Goal: Task Accomplishment & Management: Complete application form

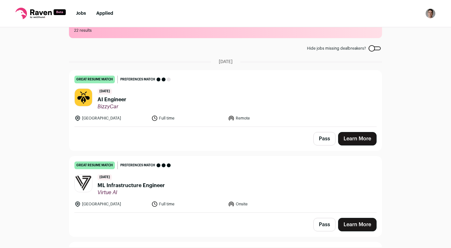
scroll to position [41, 0]
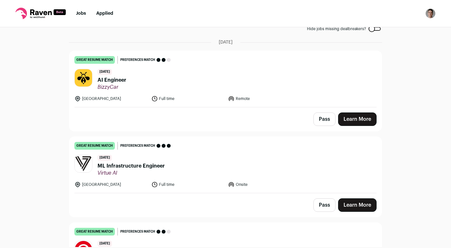
click at [116, 77] on span "AI Engineer" at bounding box center [111, 80] width 29 height 8
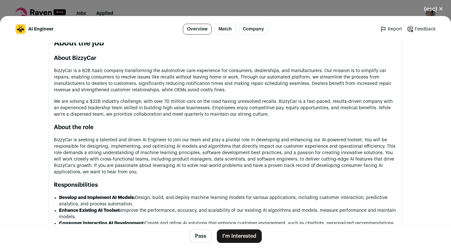
scroll to position [336, 0]
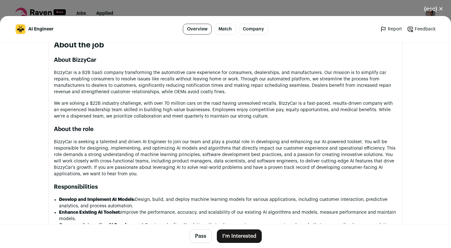
click at [201, 237] on button "Pass" at bounding box center [200, 236] width 22 height 13
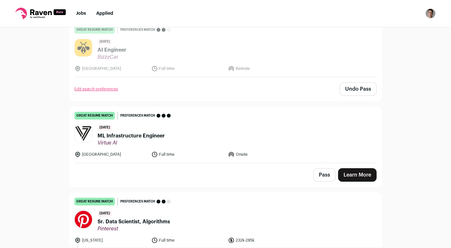
scroll to position [72, 0]
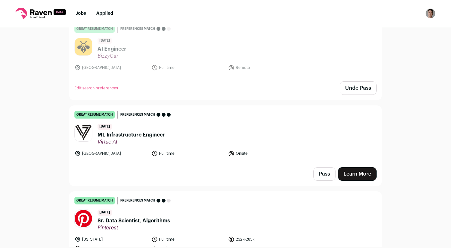
click at [151, 135] on span "ML Infrastructure Engineer" at bounding box center [130, 135] width 67 height 8
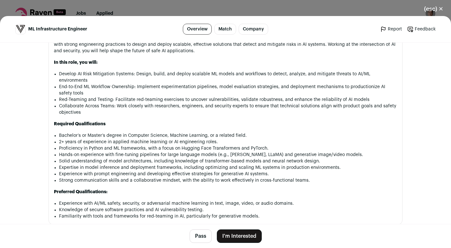
scroll to position [488, 0]
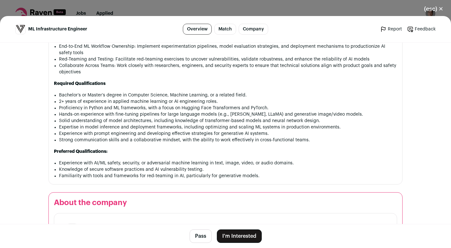
click at [204, 240] on button "Pass" at bounding box center [200, 236] width 22 height 13
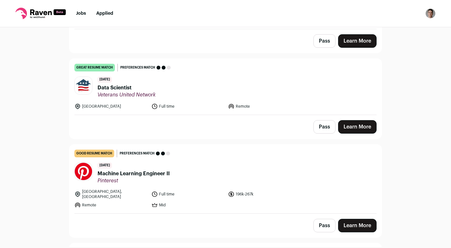
scroll to position [883, 0]
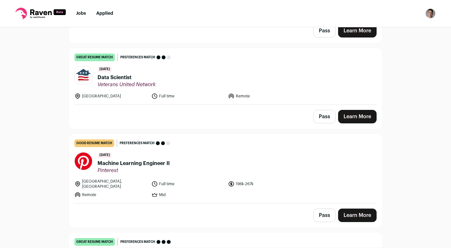
click at [320, 111] on button "Pass" at bounding box center [324, 116] width 22 height 13
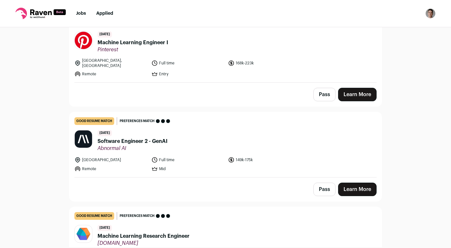
scroll to position [346, 0]
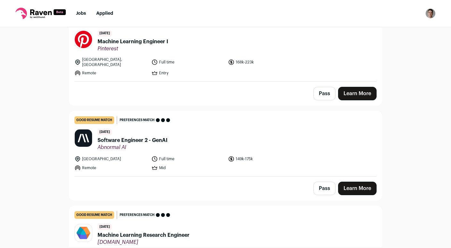
click at [325, 90] on button "Pass" at bounding box center [324, 93] width 22 height 13
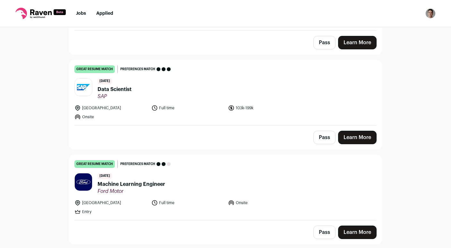
scroll to position [606, 0]
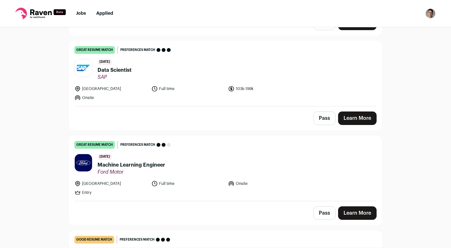
click at [321, 112] on button "Pass" at bounding box center [324, 118] width 22 height 13
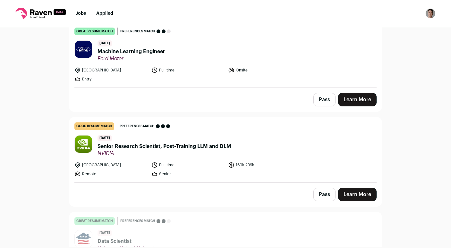
scroll to position [715, 0]
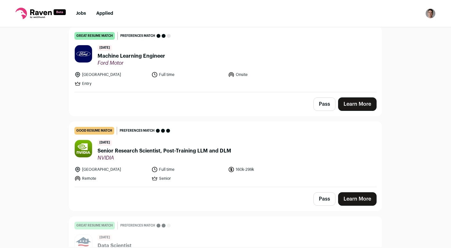
click at [145, 52] on span "Machine Learning Engineer" at bounding box center [131, 56] width 68 height 8
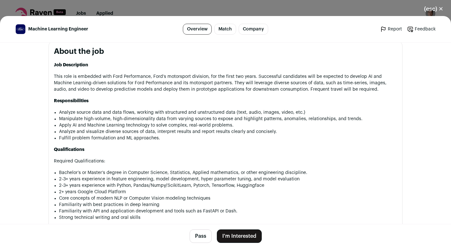
scroll to position [339, 0]
click at [202, 233] on button "Pass" at bounding box center [200, 236] width 22 height 13
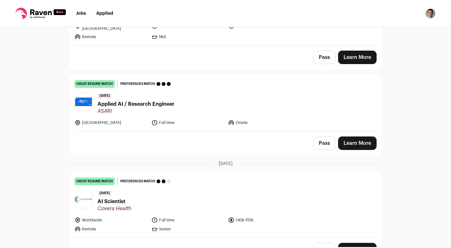
scroll to position [993, 0]
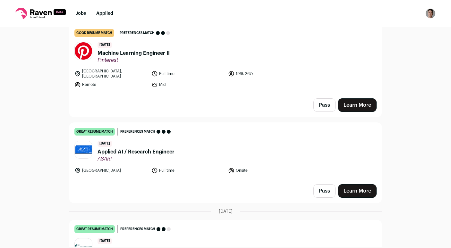
click at [322, 101] on button "Pass" at bounding box center [324, 104] width 22 height 13
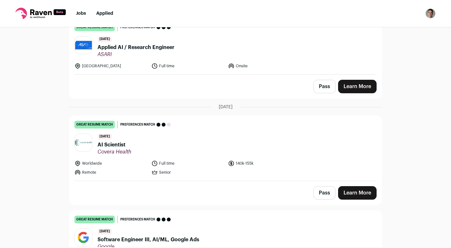
scroll to position [1150, 0]
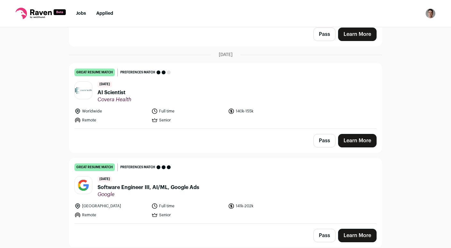
click at [319, 134] on button "Pass" at bounding box center [324, 140] width 22 height 13
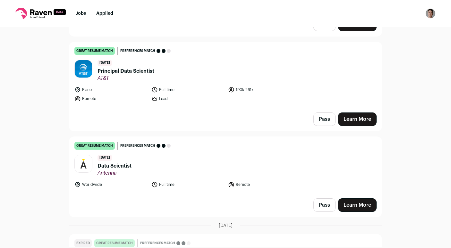
scroll to position [1450, 0]
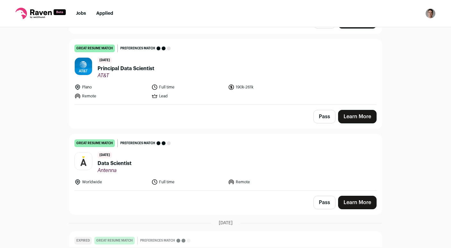
click at [319, 111] on button "Pass" at bounding box center [324, 116] width 22 height 13
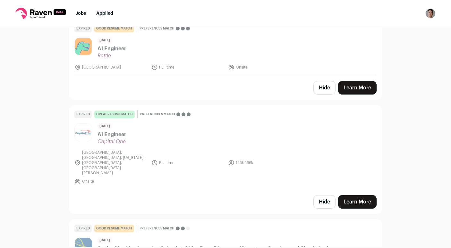
scroll to position [1882, 0]
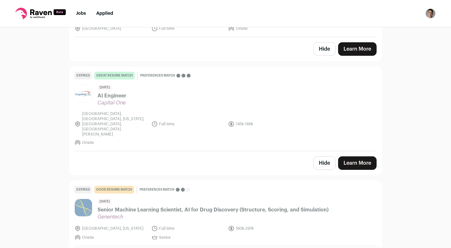
click at [328, 156] on button "Hide" at bounding box center [324, 162] width 22 height 13
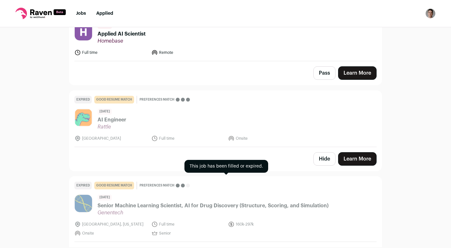
scroll to position [1781, 0]
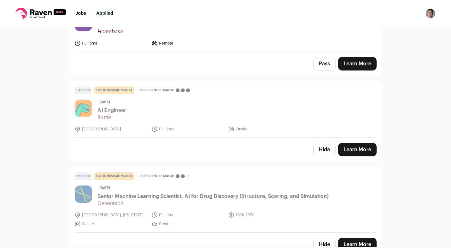
click at [322, 143] on button "Hide" at bounding box center [324, 149] width 22 height 13
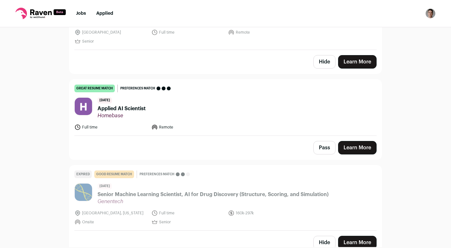
click at [322, 236] on button "Hide" at bounding box center [324, 242] width 22 height 13
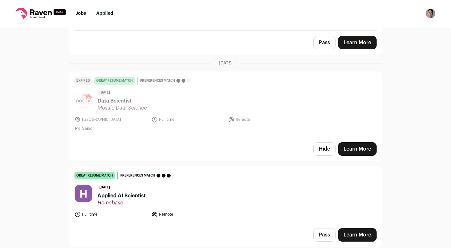
scroll to position [1602, 0]
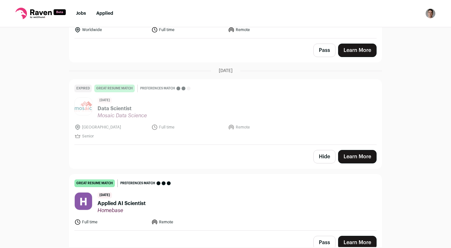
click at [135, 200] on span "Applied AI Scientist" at bounding box center [121, 204] width 48 height 8
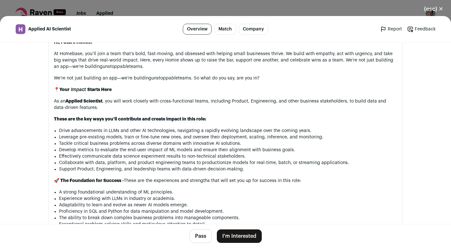
scroll to position [322, 0]
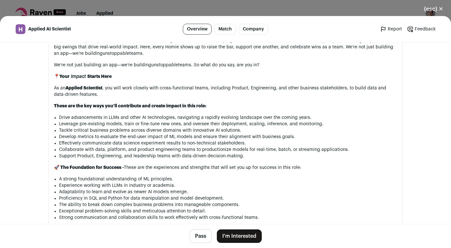
click at [196, 235] on button "Pass" at bounding box center [200, 236] width 22 height 13
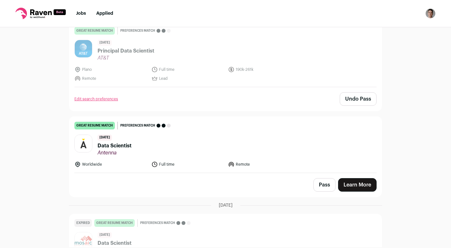
scroll to position [1449, 0]
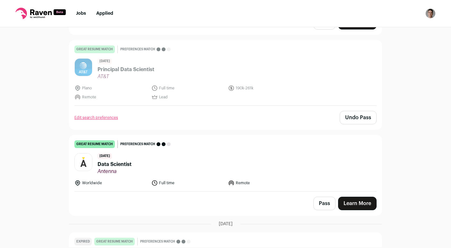
click at [139, 156] on header "[DATE] Data Scientist [GEOGRAPHIC_DATA]" at bounding box center [225, 163] width 302 height 21
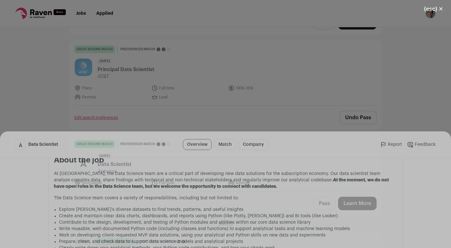
scroll to position [283, 0]
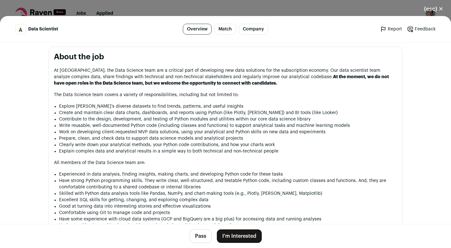
click at [197, 238] on button "Pass" at bounding box center [200, 236] width 22 height 13
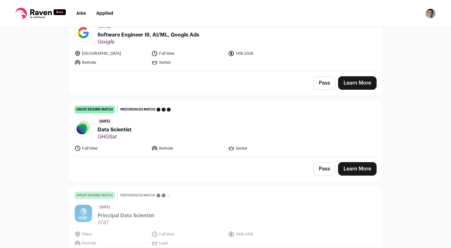
scroll to position [1299, 0]
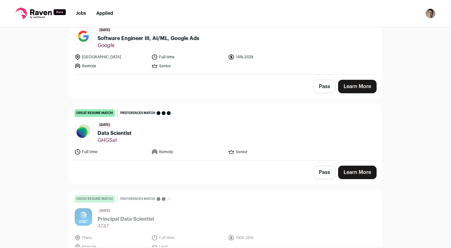
click at [108, 130] on span "Data Scientist" at bounding box center [114, 134] width 34 height 8
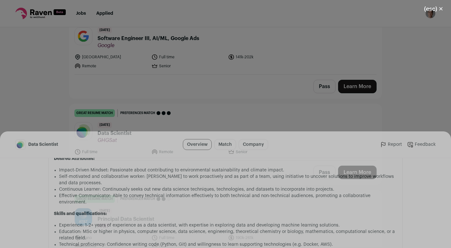
scroll to position [585, 0]
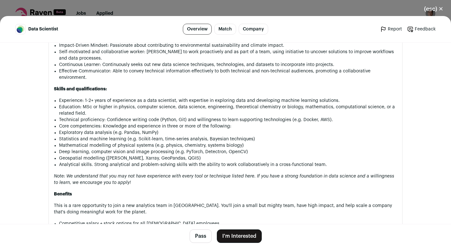
click at [227, 232] on button "I'm Interested" at bounding box center [239, 236] width 45 height 13
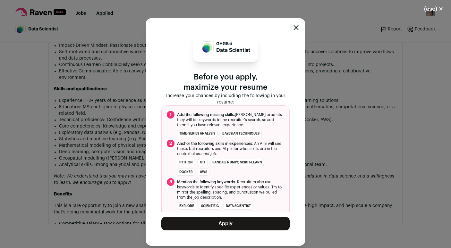
click at [224, 224] on button "Apply" at bounding box center [225, 223] width 128 height 13
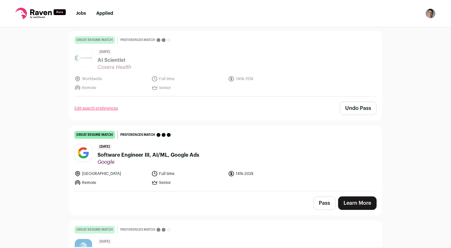
scroll to position [1182, 0]
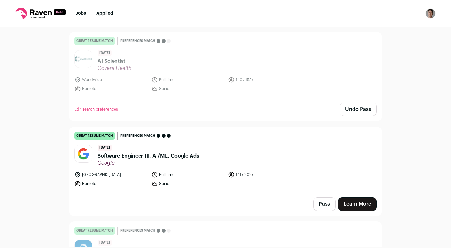
click at [191, 152] on span "Software Engineer III, AI/ML, Google Ads" at bounding box center [148, 156] width 102 height 8
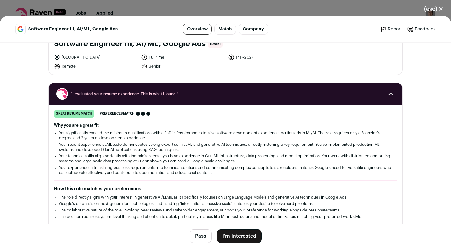
scroll to position [44, 0]
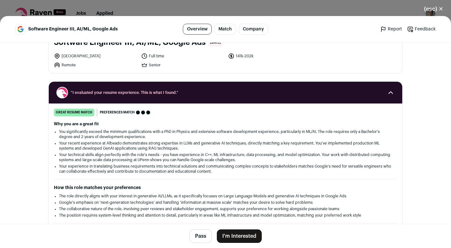
click at [199, 233] on button "Pass" at bounding box center [200, 236] width 22 height 13
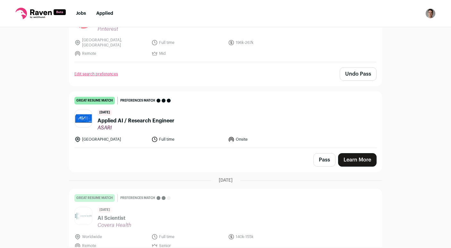
scroll to position [1022, 0]
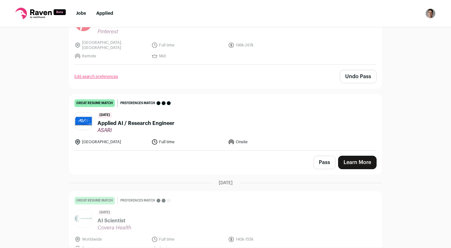
click at [137, 120] on span "Applied AI / Research Engineer" at bounding box center [135, 124] width 77 height 8
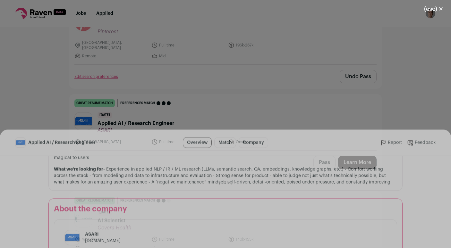
scroll to position [475, 0]
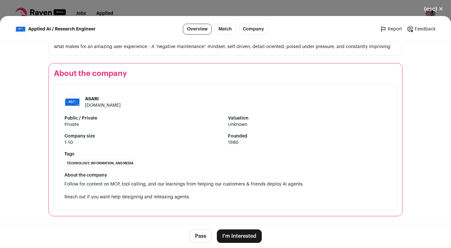
click at [203, 235] on button "Pass" at bounding box center [200, 236] width 22 height 13
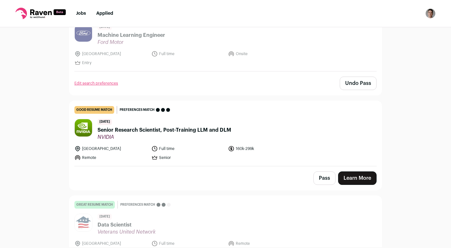
scroll to position [728, 0]
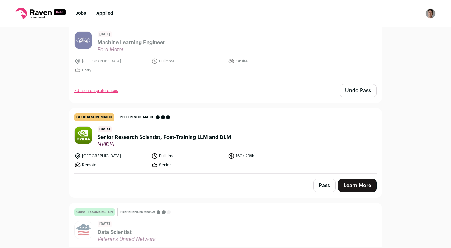
click at [145, 134] on span "Senior Research Scientist, Post-Training LLM and DLM" at bounding box center [164, 138] width 134 height 8
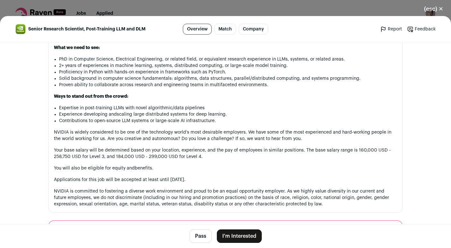
scroll to position [430, 0]
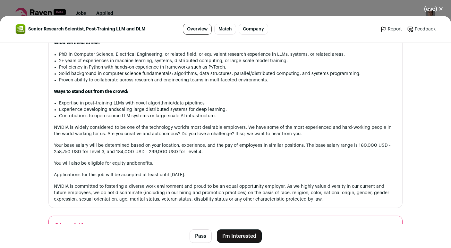
click at [232, 236] on button "I'm Interested" at bounding box center [239, 236] width 45 height 13
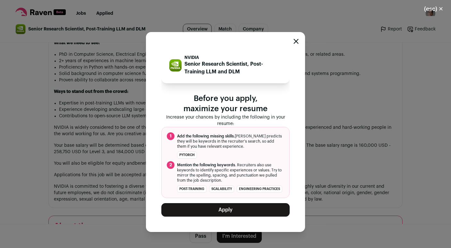
click at [231, 214] on button "Apply" at bounding box center [225, 209] width 128 height 13
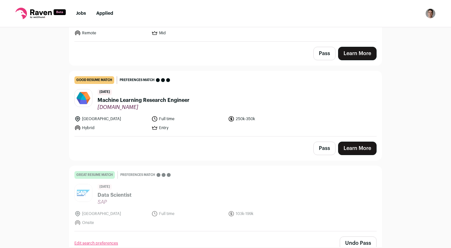
scroll to position [393, 0]
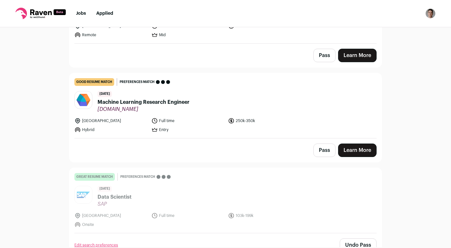
click at [112, 98] on span "Machine Learning Research Engineer" at bounding box center [143, 102] width 92 height 8
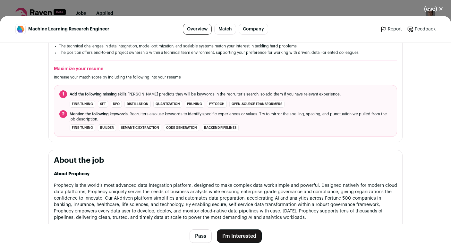
scroll to position [303, 0]
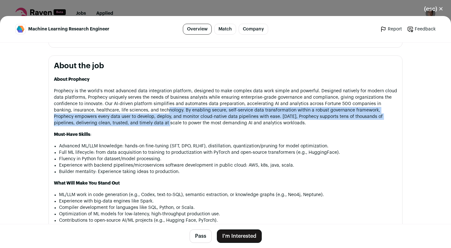
drag, startPoint x: 147, startPoint y: 107, endPoint x: 149, endPoint y: 129, distance: 21.9
click at [149, 128] on div "About Prophecy Prophecy is the world’s most advanced data integration platform,…" at bounding box center [225, 250] width 343 height 348
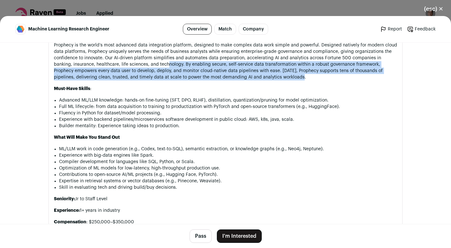
scroll to position [356, 0]
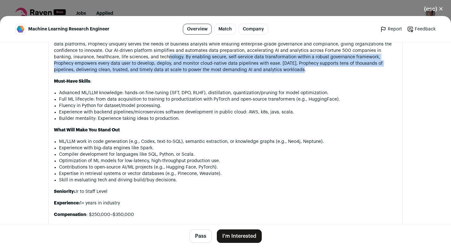
click at [201, 236] on button "Pass" at bounding box center [200, 236] width 22 height 13
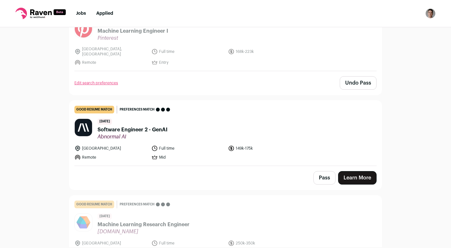
scroll to position [217, 0]
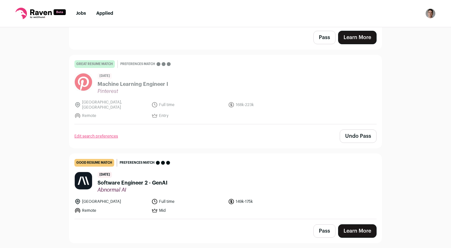
click at [154, 179] on span "Software Engineer 2 - GenAI" at bounding box center [132, 183] width 70 height 8
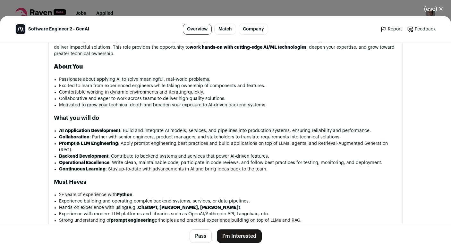
scroll to position [400, 0]
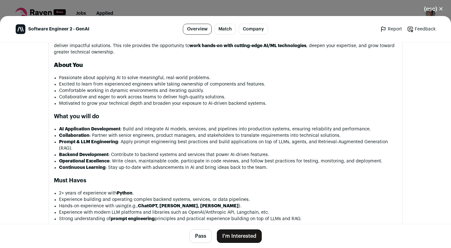
click at [204, 235] on button "Pass" at bounding box center [200, 236] width 22 height 13
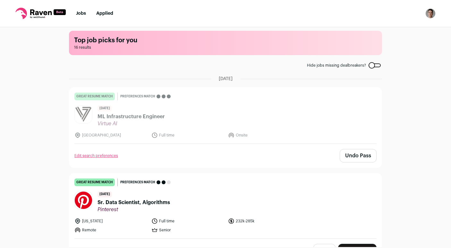
scroll to position [0, 0]
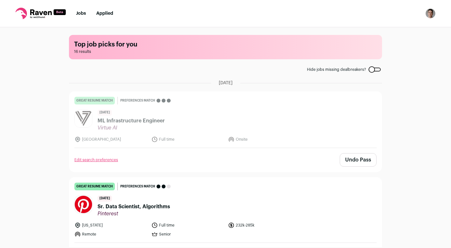
click at [166, 204] on span "Sr. Data Scientist, Algorithms" at bounding box center [133, 207] width 72 height 8
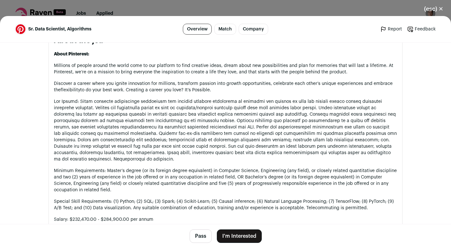
scroll to position [337, 0]
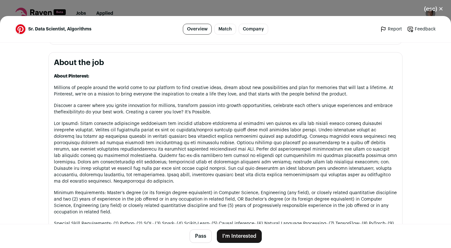
click at [202, 237] on button "Pass" at bounding box center [200, 236] width 22 height 13
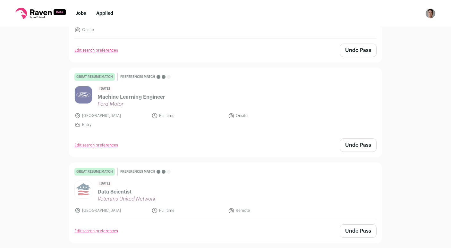
scroll to position [1250, 0]
